Goal: Transaction & Acquisition: Purchase product/service

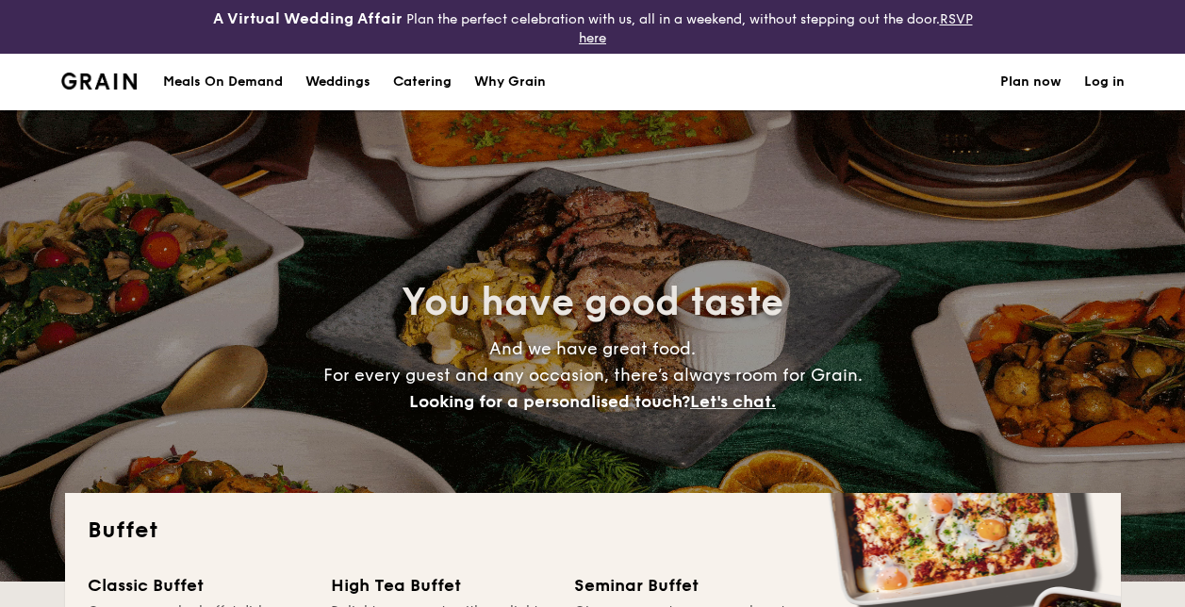
select select
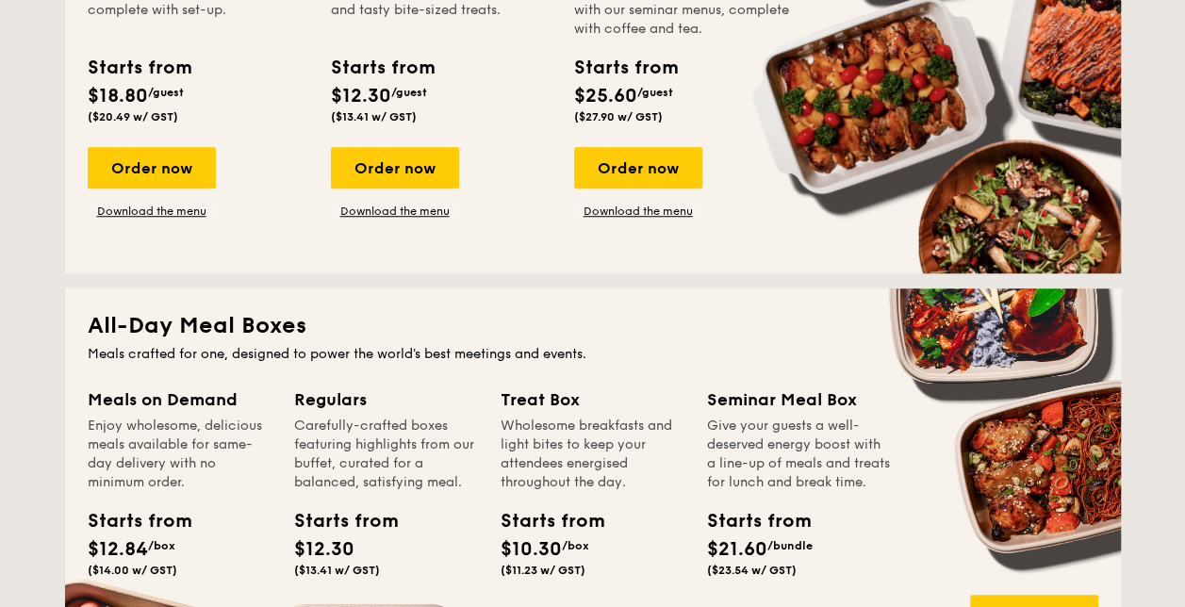
scroll to position [660, 0]
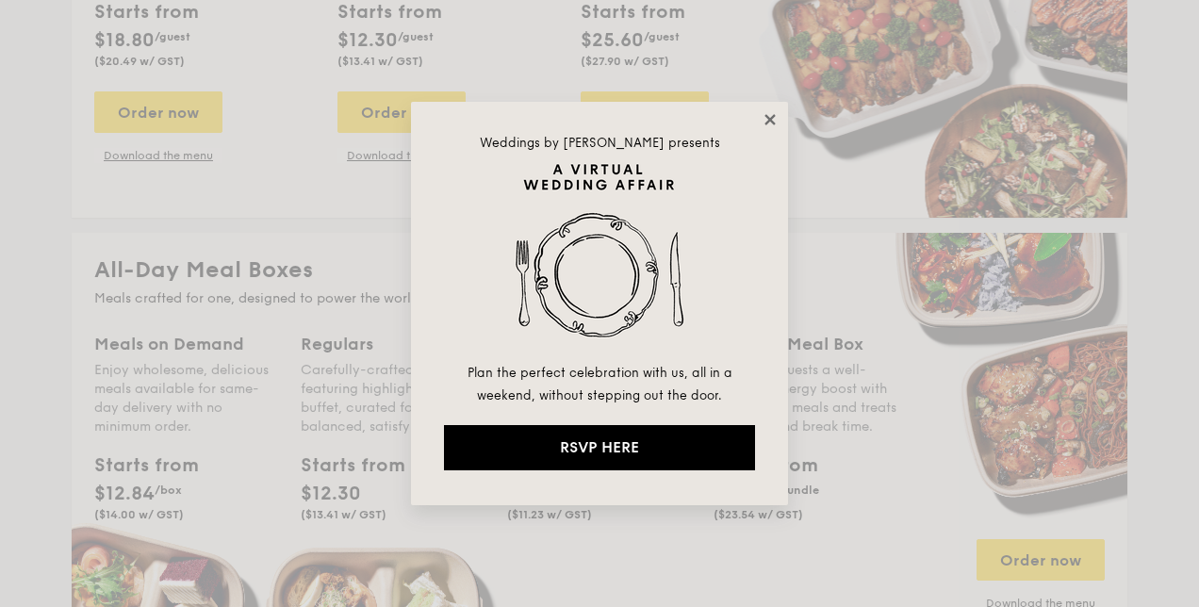
click at [767, 116] on icon at bounding box center [769, 119] width 10 height 10
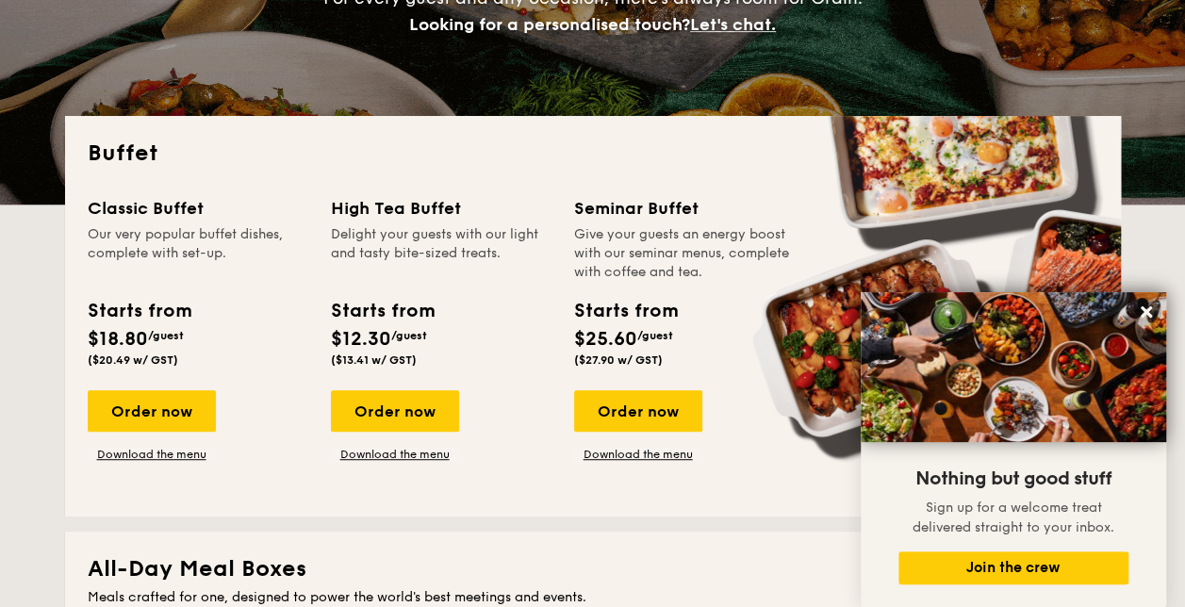
scroll to position [0, 0]
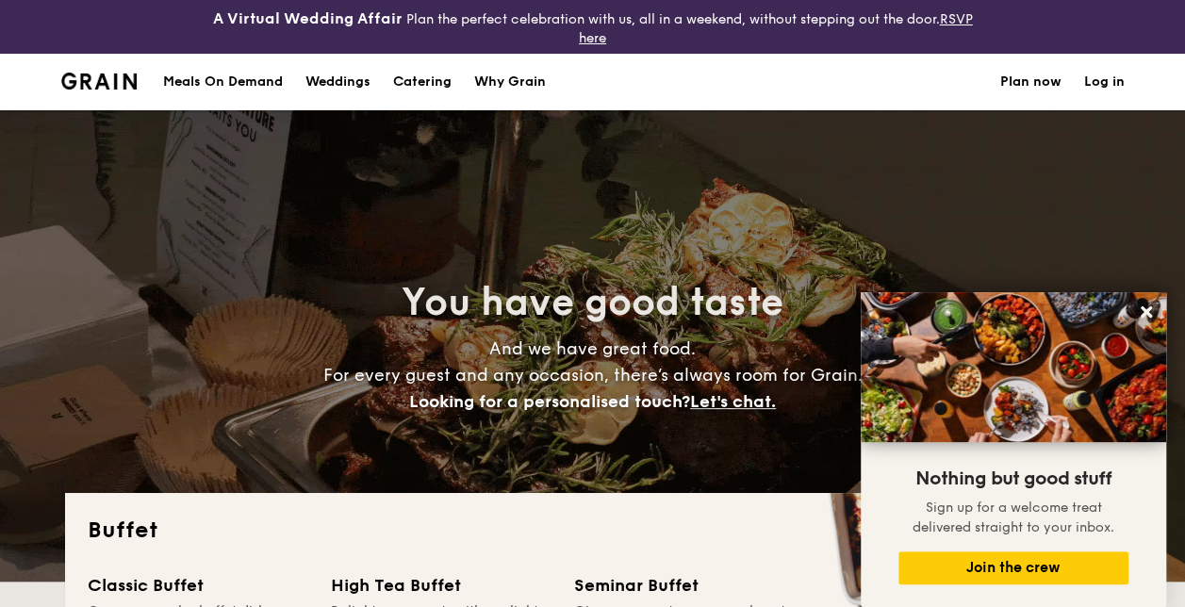
click at [238, 79] on div "Meals On Demand" at bounding box center [223, 82] width 120 height 57
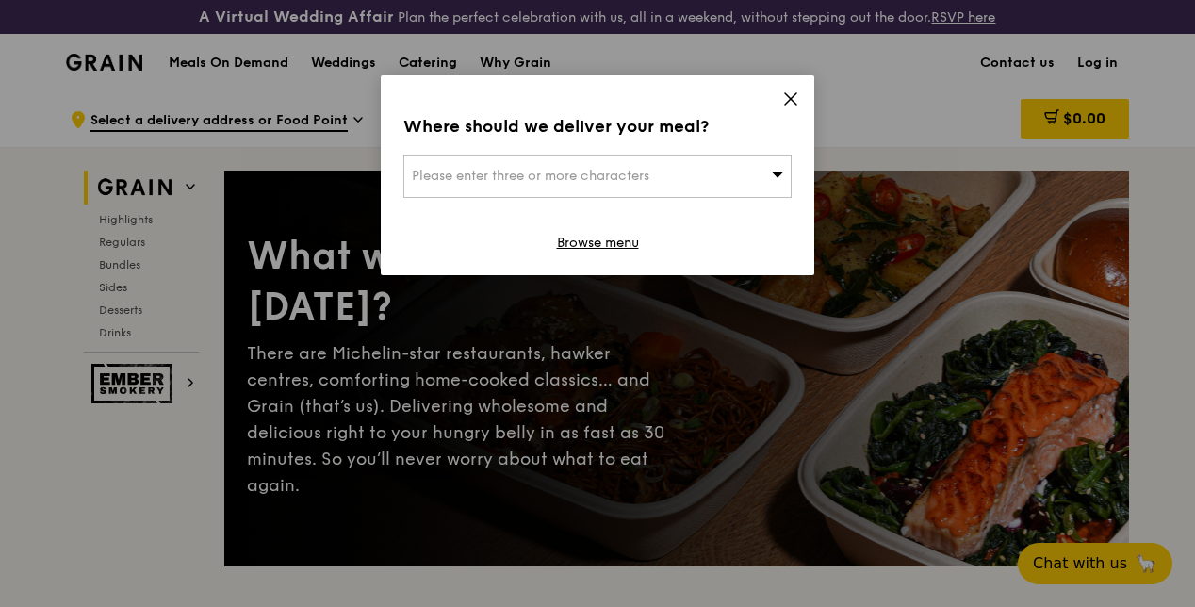
click at [795, 98] on icon at bounding box center [790, 98] width 17 height 17
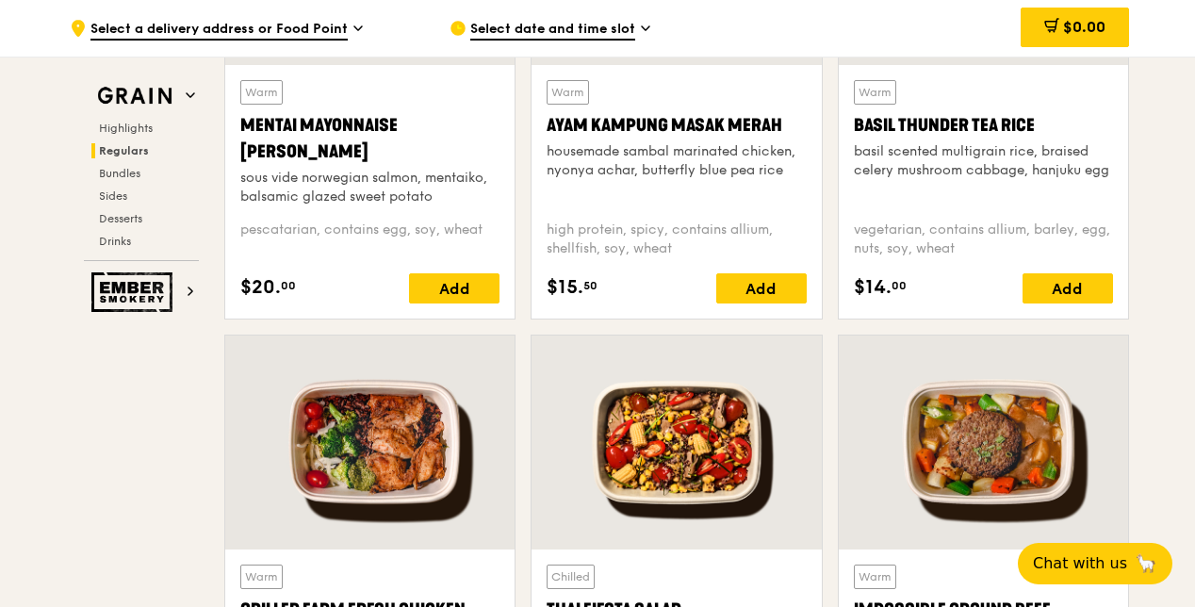
scroll to position [1696, 0]
